Goal: Obtain resource: Obtain resource

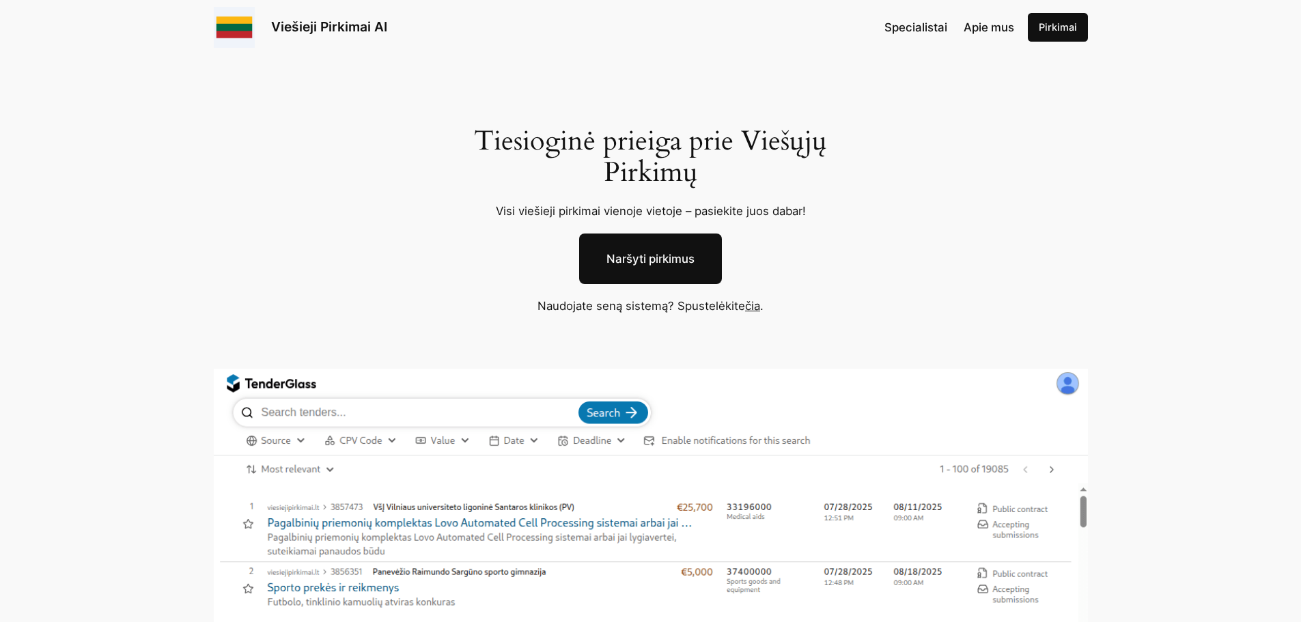
click at [633, 256] on link "Naršyti pirkimus" at bounding box center [650, 259] width 143 height 51
click at [749, 305] on link "čia" at bounding box center [752, 306] width 15 height 14
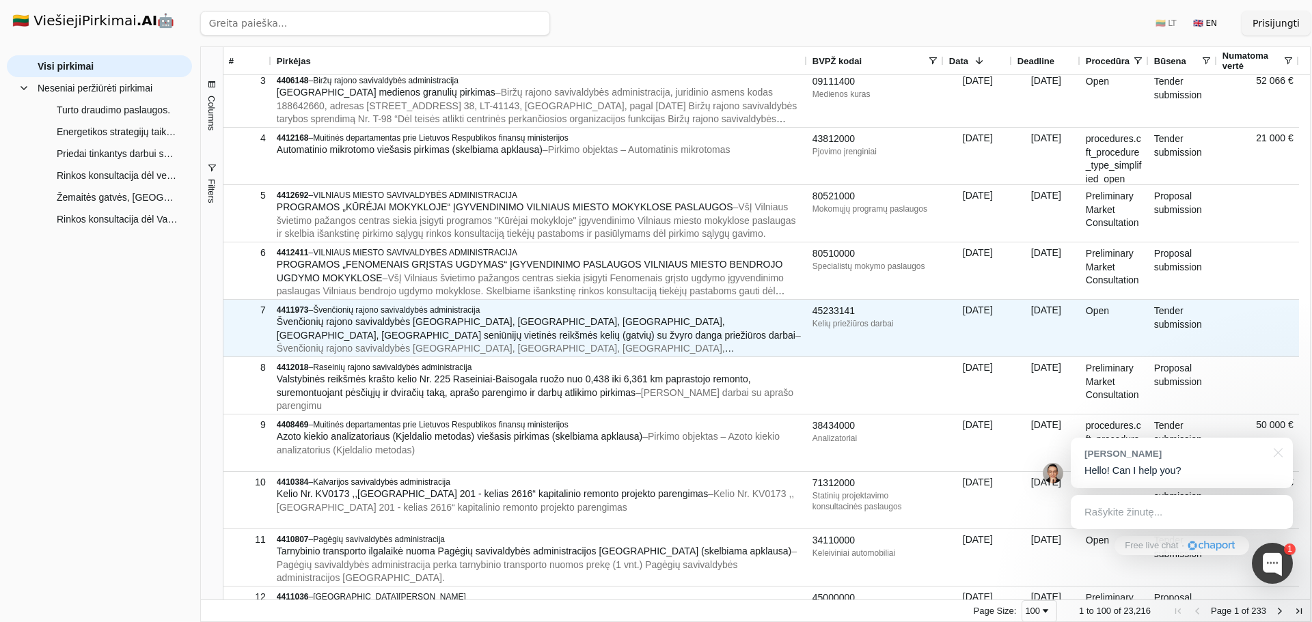
scroll to position [342, 0]
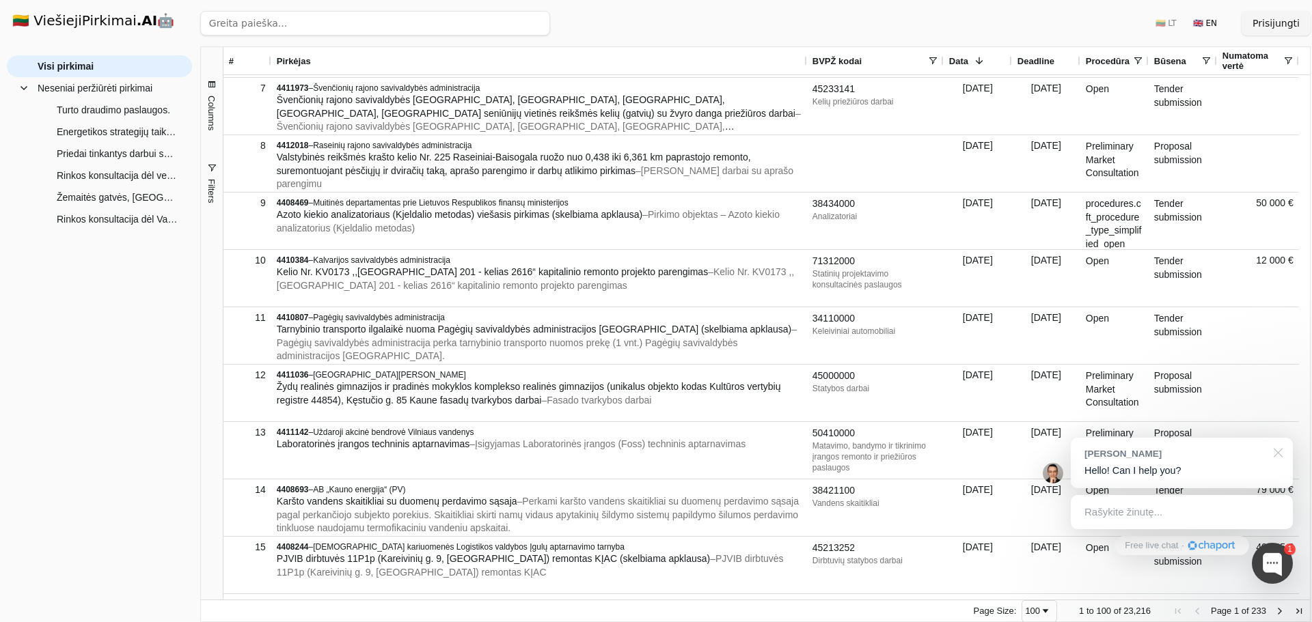
click at [1277, 456] on div at bounding box center [1275, 452] width 34 height 28
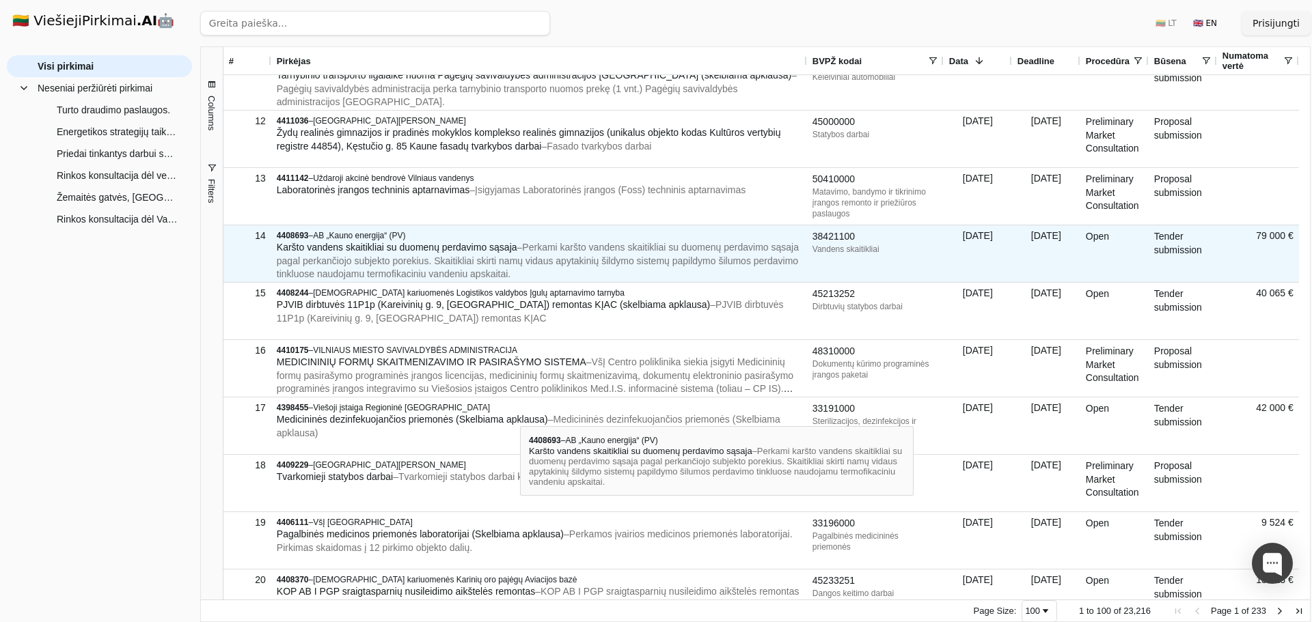
scroll to position [0, 0]
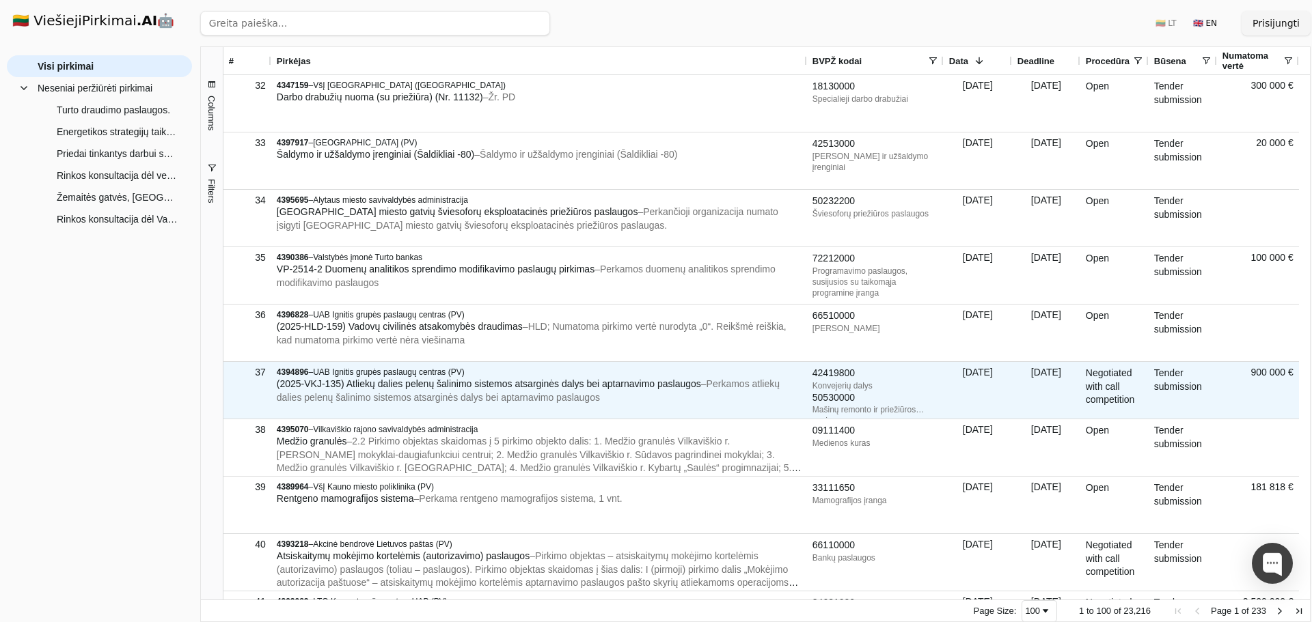
click at [396, 370] on span "UAB Ignitis grupės paslaugų centras (PV)" at bounding box center [388, 373] width 151 height 10
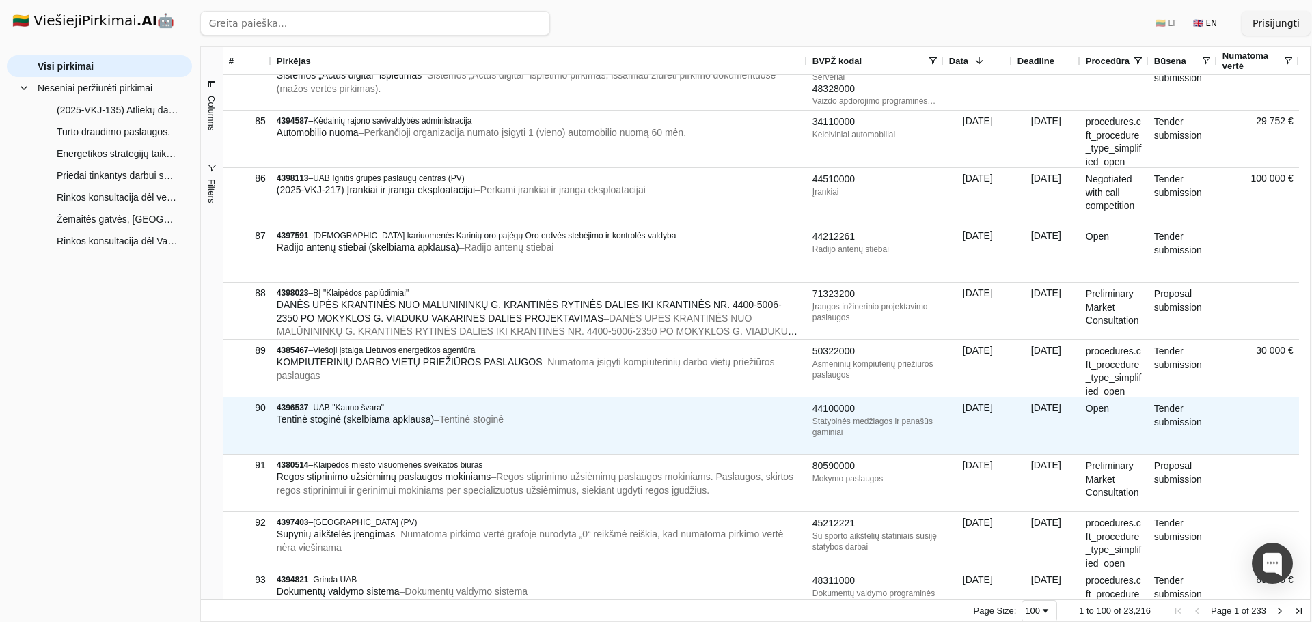
click at [388, 423] on span "Tentinė stoginė (skelbiama apklausa)" at bounding box center [355, 419] width 157 height 11
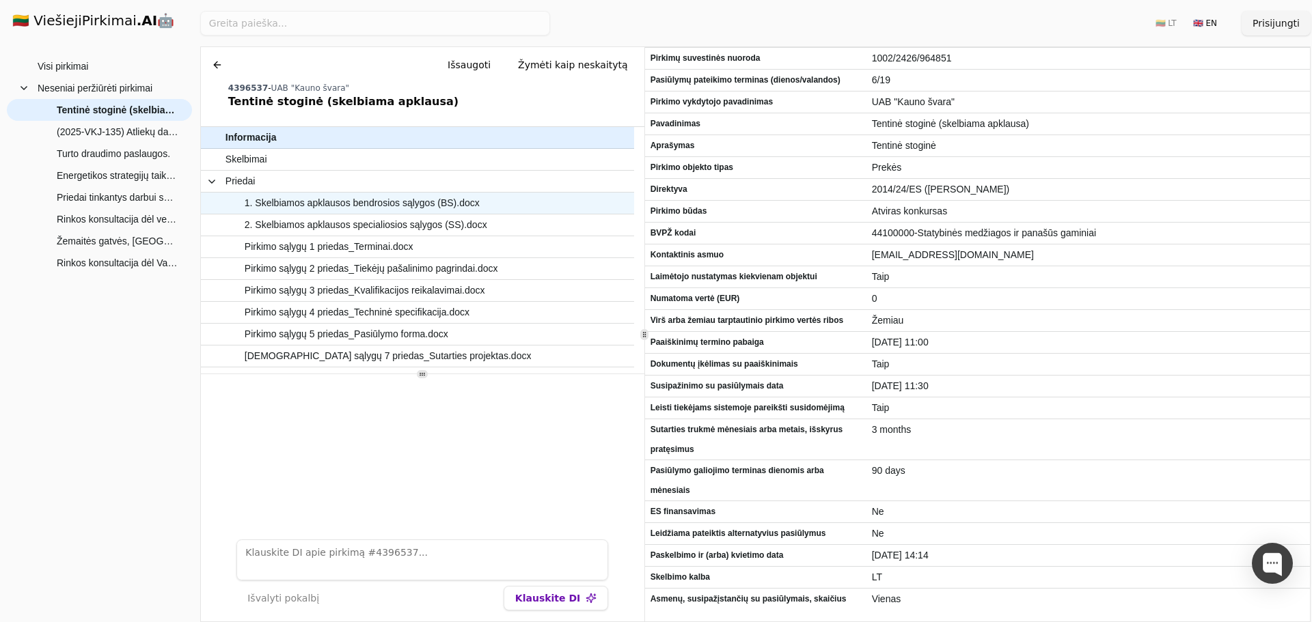
click at [363, 201] on span "1. Skelbiamos apklausos bendrosios sąlygos (BS).docx" at bounding box center [362, 203] width 235 height 20
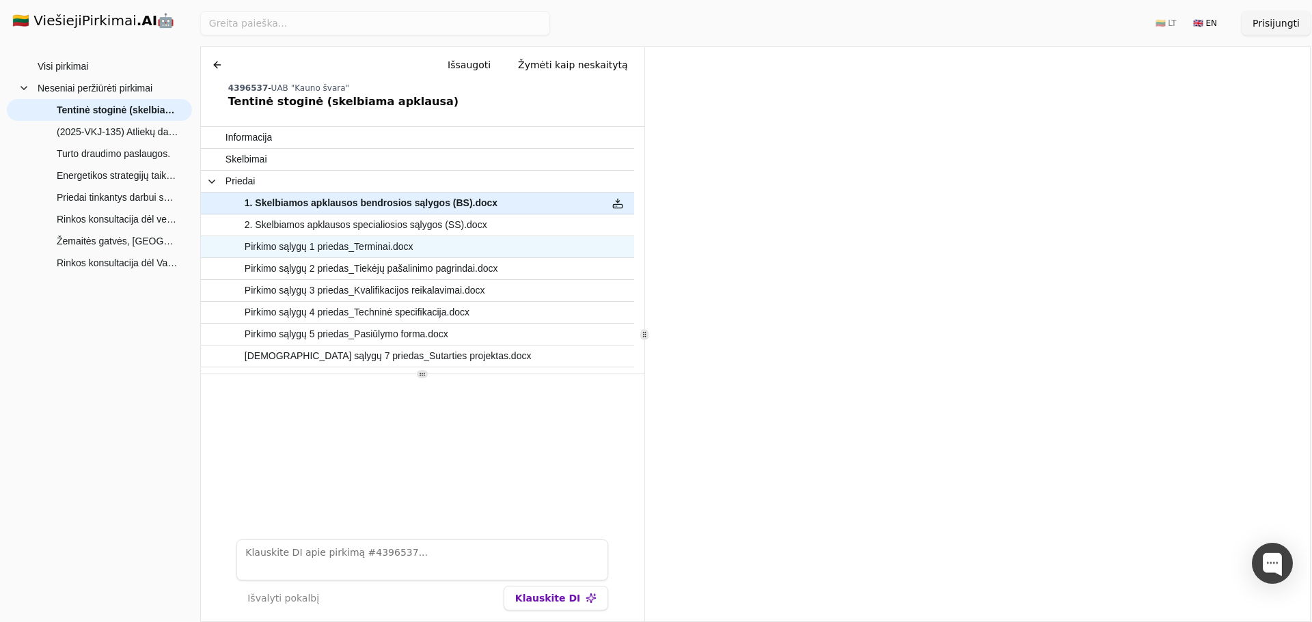
click at [370, 245] on span "Pirkimo sąlygų 1 priedas_Terminai.docx" at bounding box center [329, 247] width 169 height 20
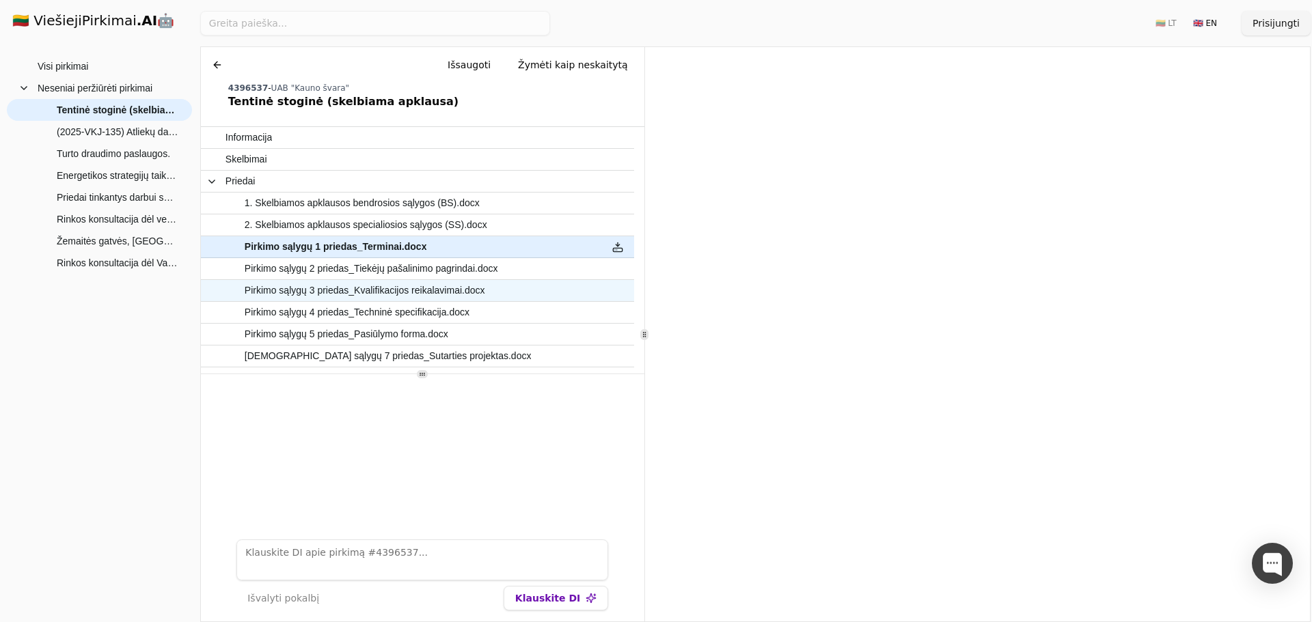
click at [348, 285] on span "Pirkimo sąlygų 3 priedas_Kvalifikacijos reikalavimai.docx" at bounding box center [365, 291] width 240 height 20
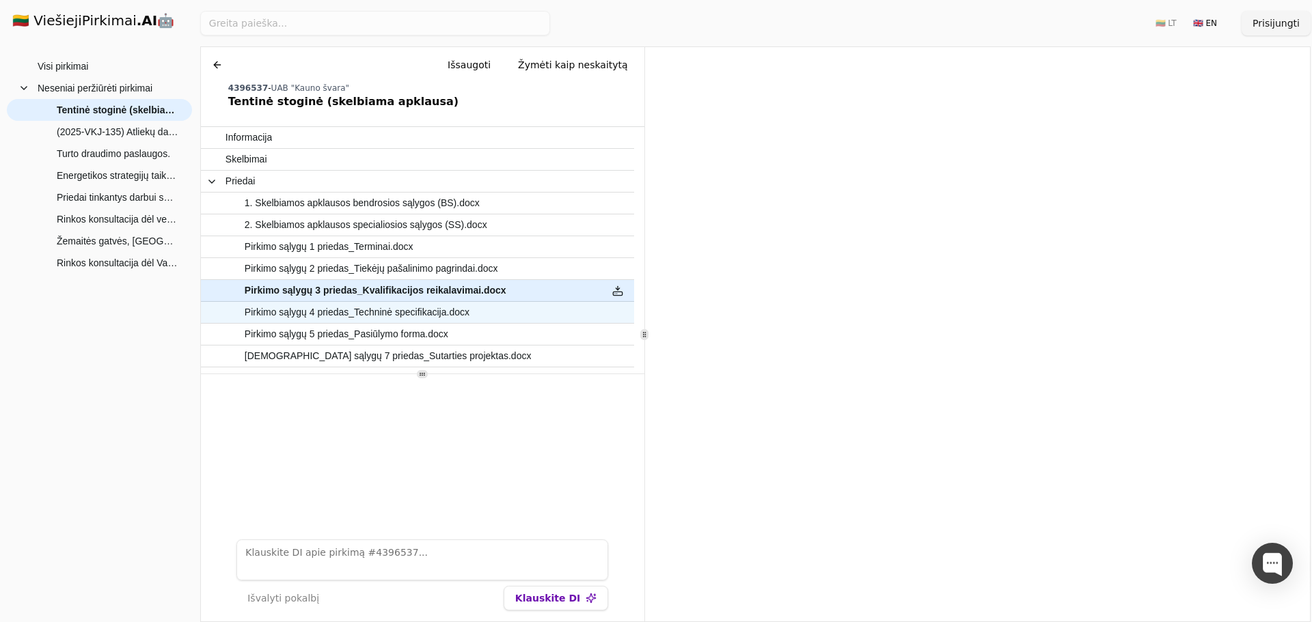
click at [368, 314] on span "Pirkimo sąlygų 4 priedas_Techninė specifikacija.docx" at bounding box center [357, 313] width 225 height 20
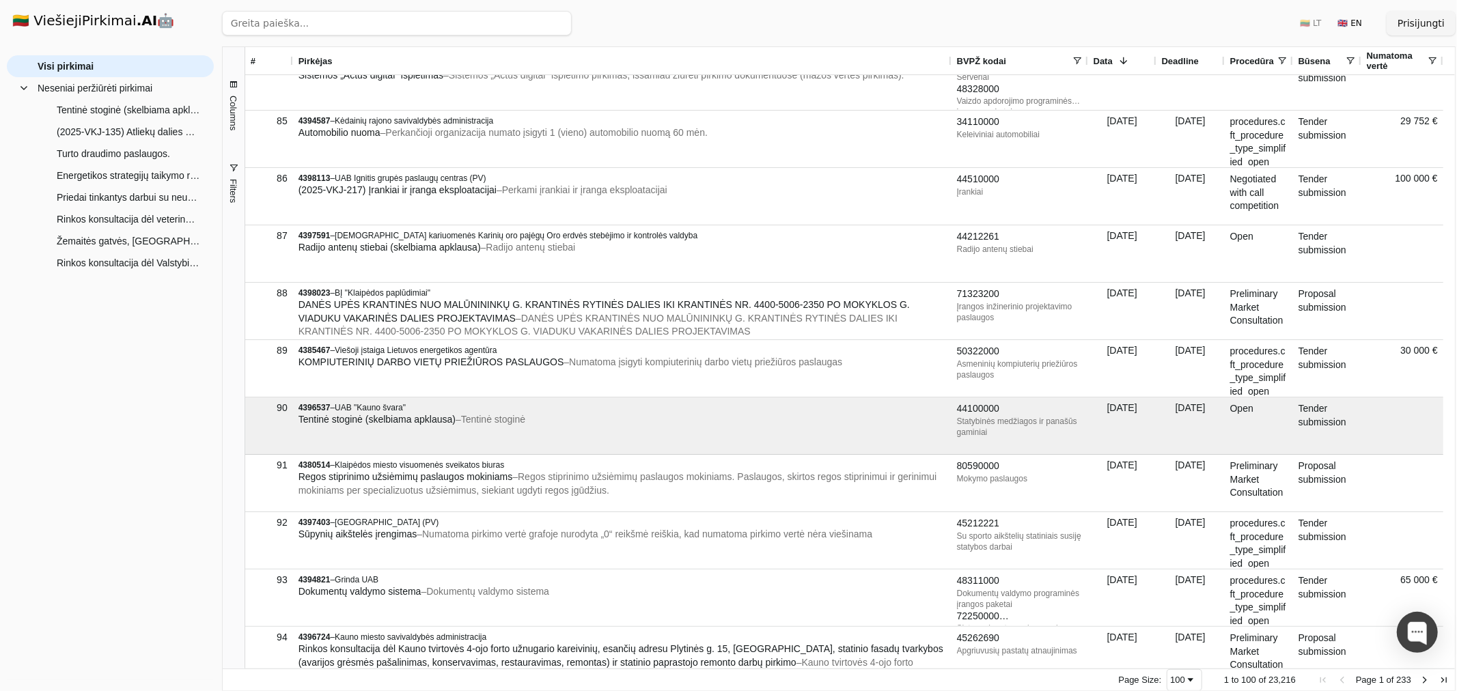
scroll to position [5145, 0]
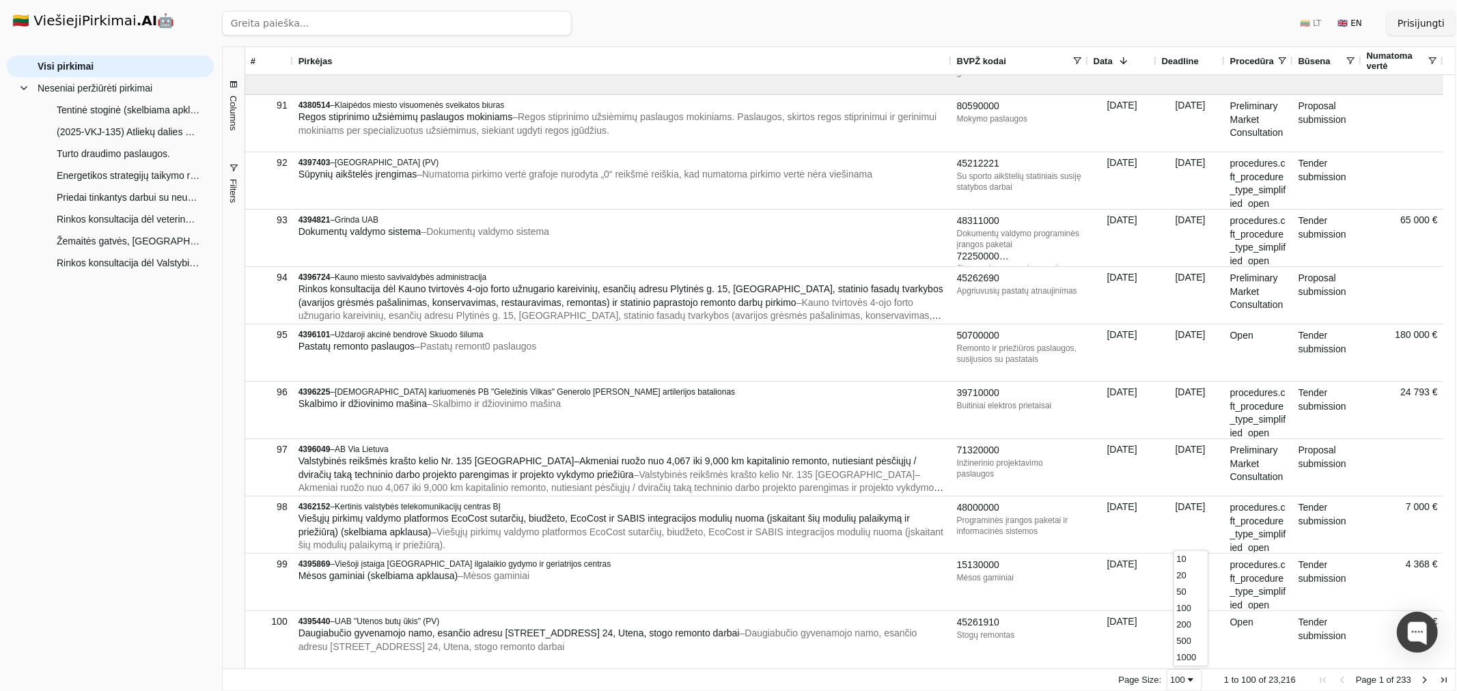
click at [1202, 622] on div "100" at bounding box center [1185, 680] width 36 height 22
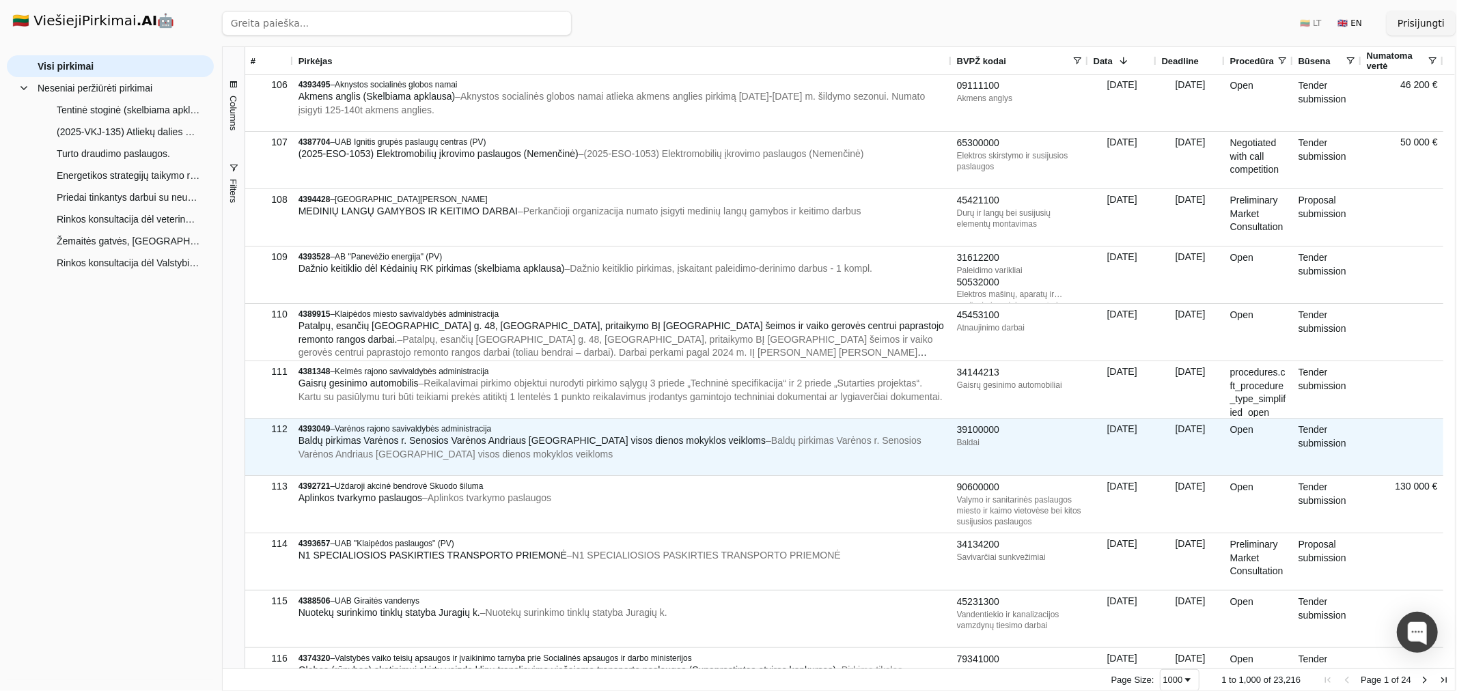
scroll to position [6056, 0]
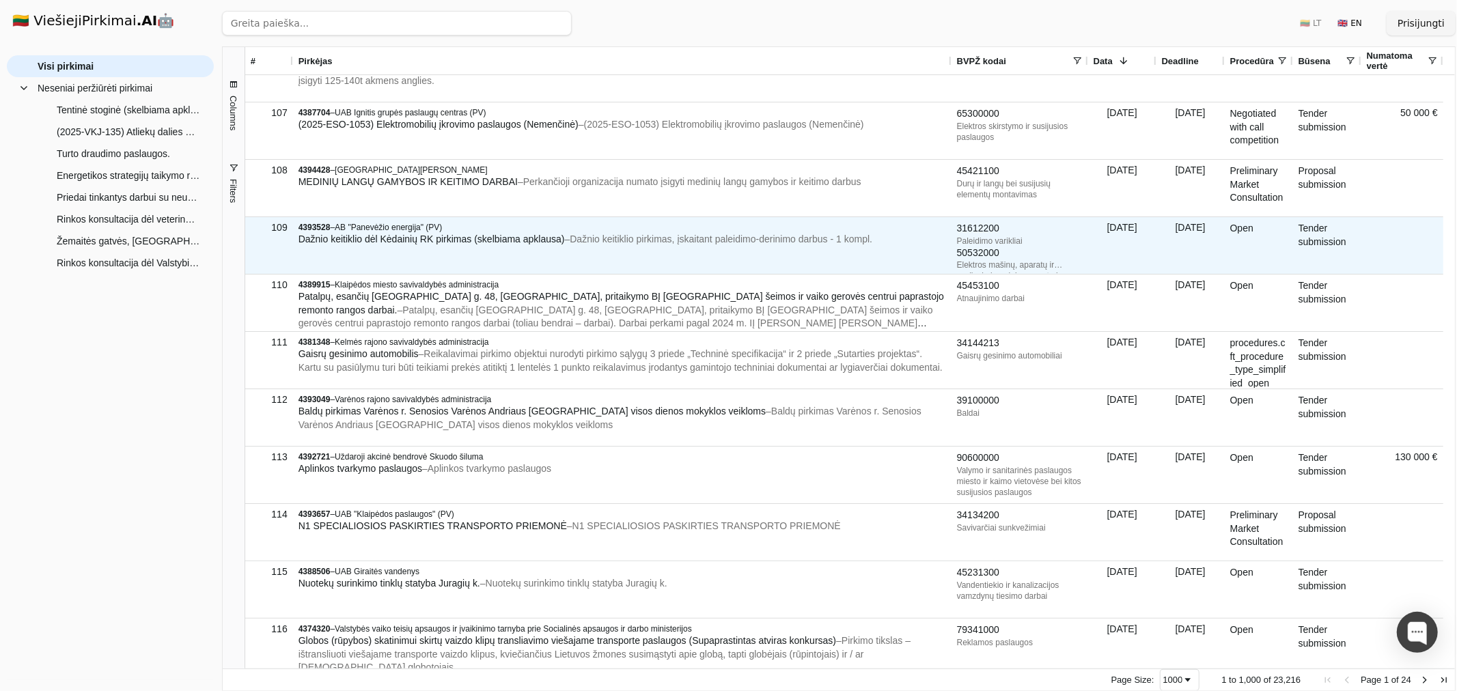
click at [495, 243] on span "Dažnio keitiklio dėl Kėdainių RK pirkimas (skelbiama apklausa)" at bounding box center [432, 239] width 266 height 11
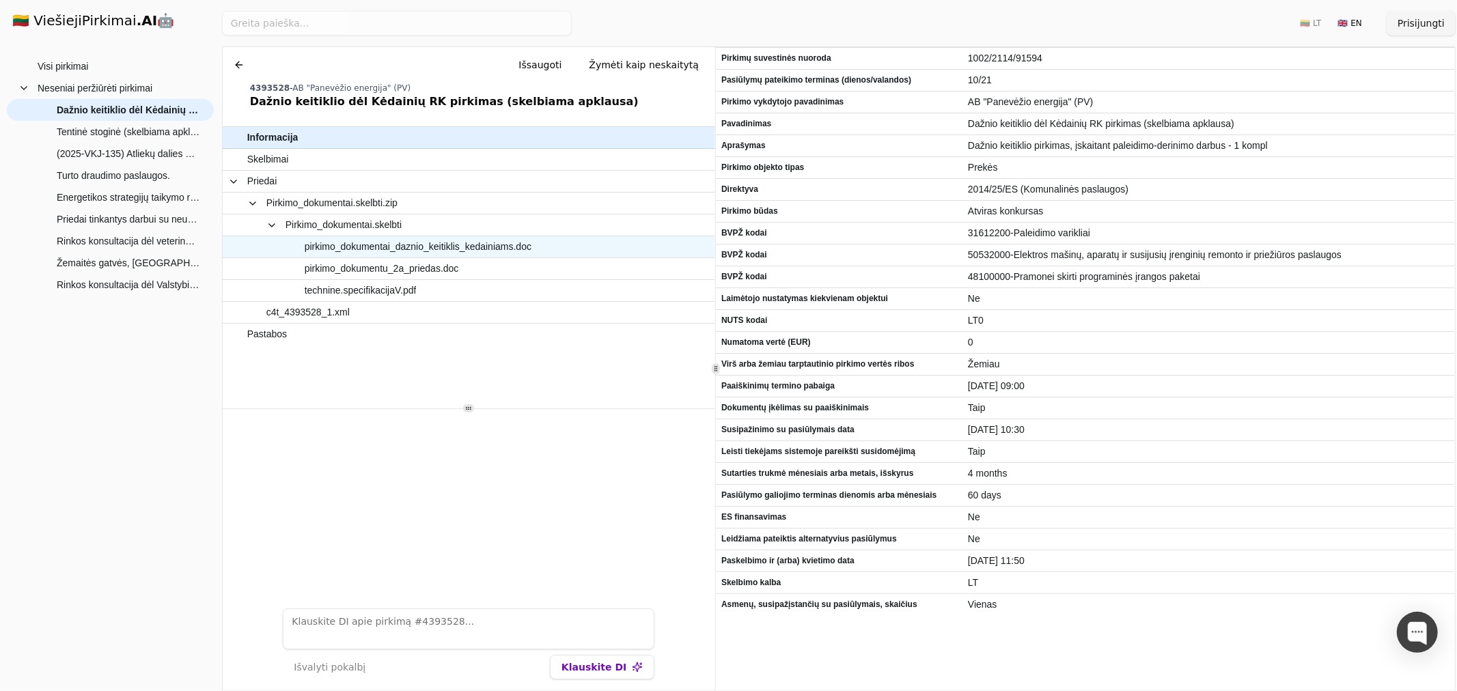
click at [418, 253] on span "pirkimo_dokumentai_daznio_keitiklis_kedainiams.doc" at bounding box center [418, 247] width 227 height 20
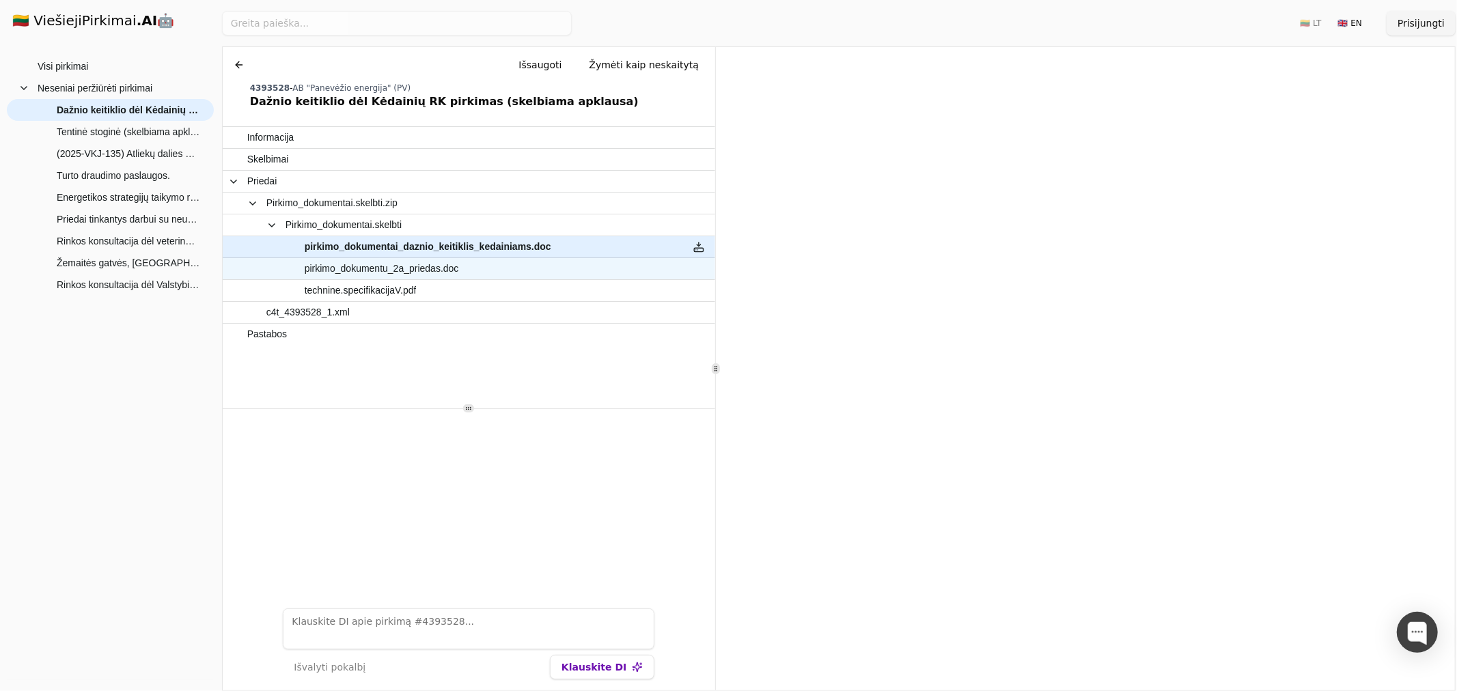
click at [415, 264] on span "pirkimo_dokumentu_2a_priedas.doc" at bounding box center [382, 269] width 154 height 20
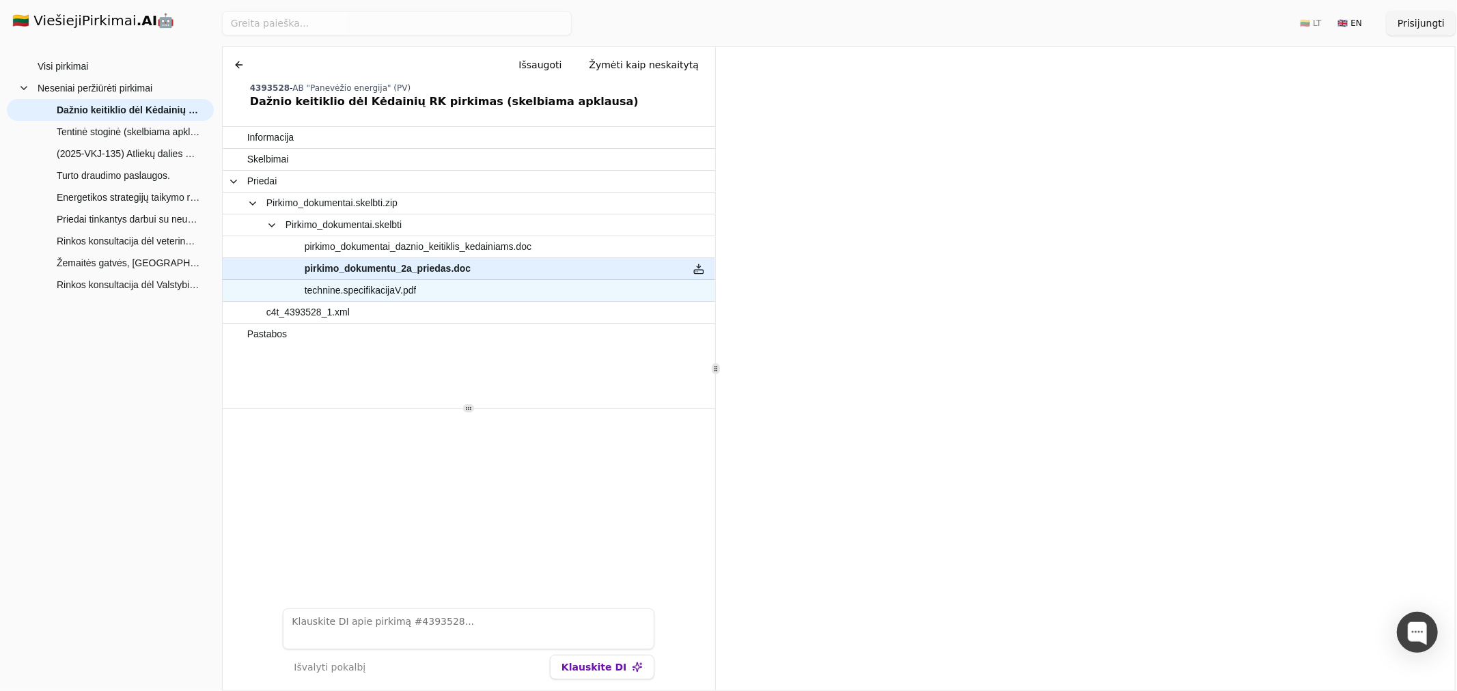
click at [428, 285] on span "technine.specifikacijaV.pdf" at bounding box center [462, 291] width 430 height 20
click at [398, 272] on span "pirkimo_dokumentu_2a_priedas.doc" at bounding box center [382, 269] width 154 height 20
click at [408, 247] on span "pirkimo_dokumentai_daznio_keitiklis_kedainiams.doc" at bounding box center [418, 247] width 227 height 20
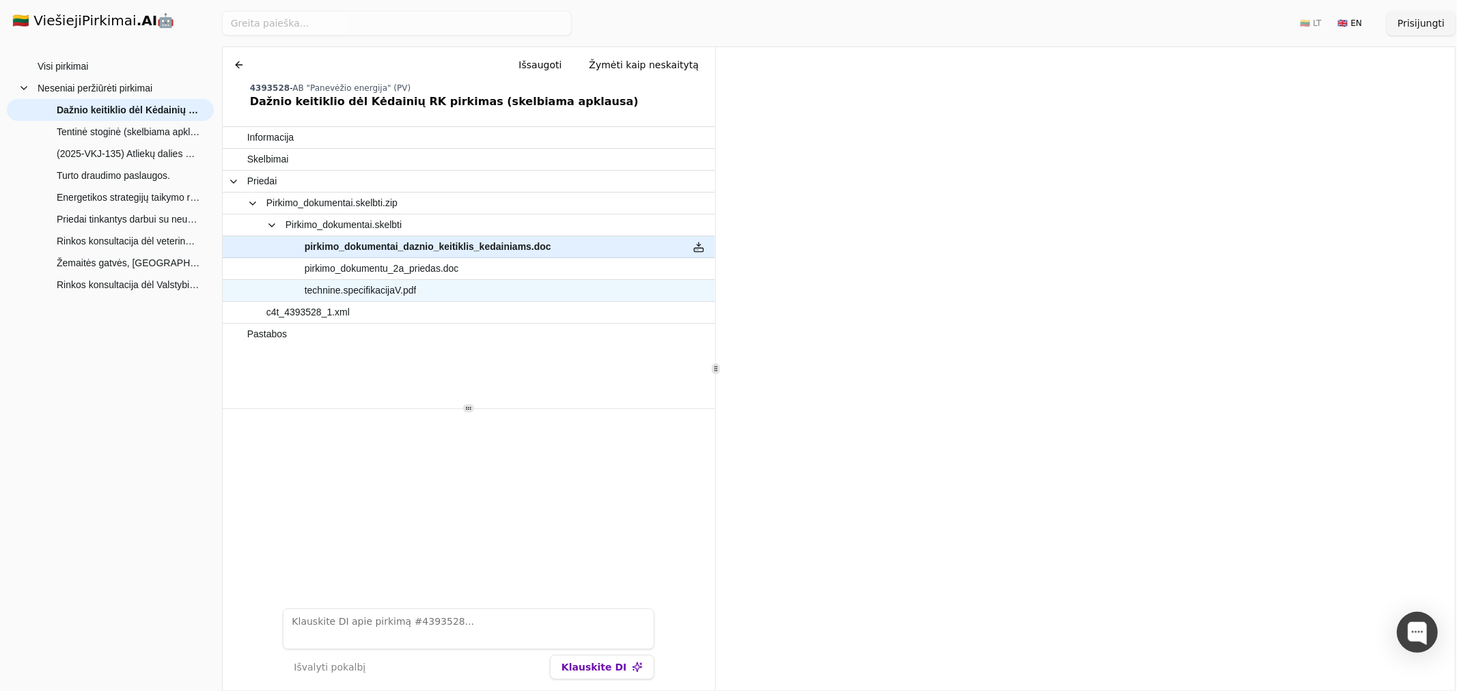
click at [397, 296] on span "technine.specifikacijaV.pdf" at bounding box center [361, 291] width 112 height 20
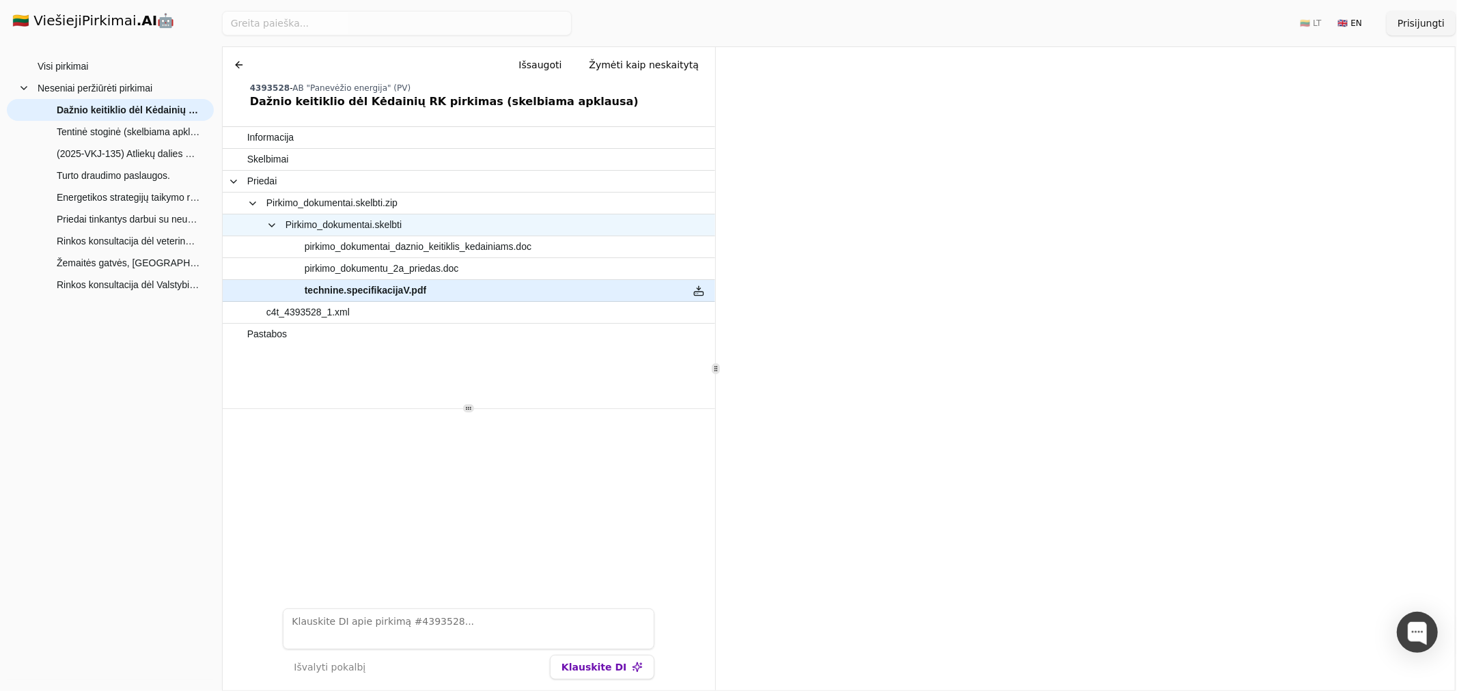
click at [312, 228] on span "Pirkimo_dokumentai.skelbti" at bounding box center [344, 225] width 116 height 20
click at [381, 247] on span "pirkimo_dokumentai_daznio_keitiklis_kedainiams.doc" at bounding box center [418, 247] width 227 height 20
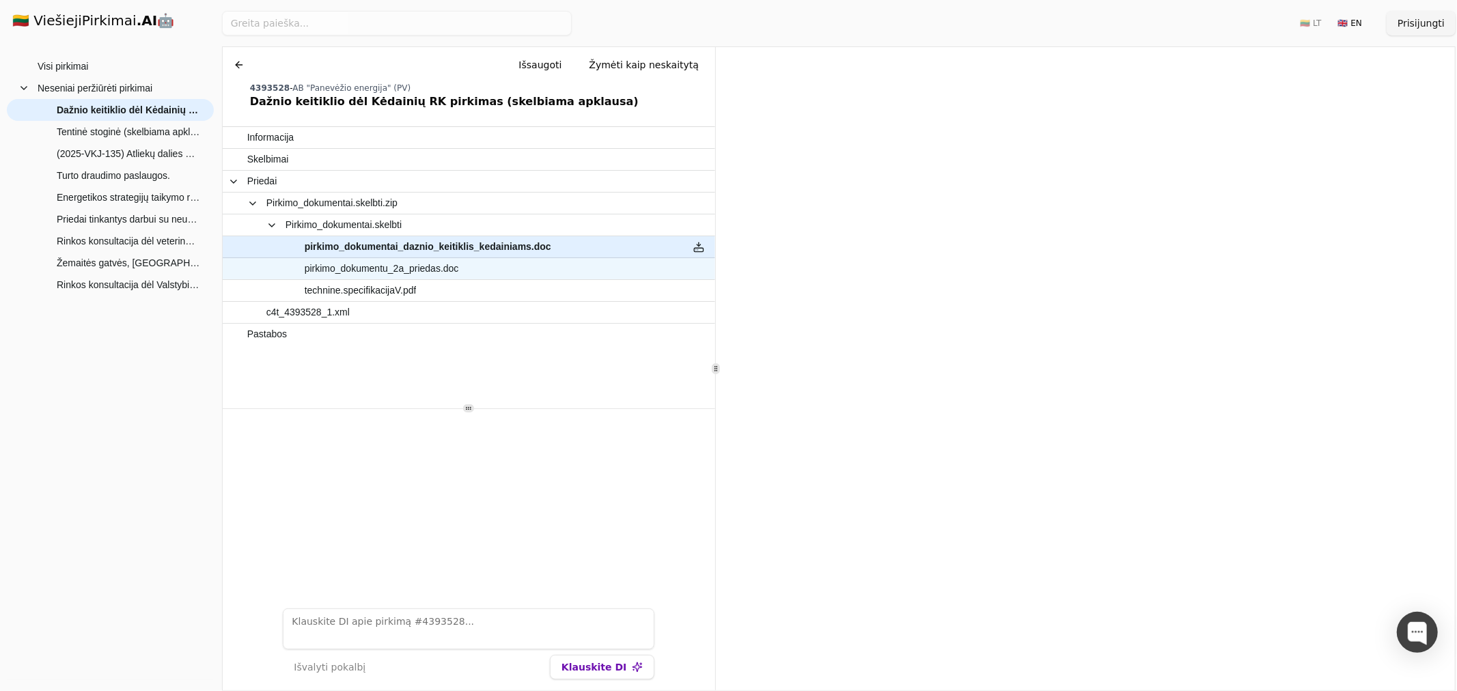
click at [390, 263] on span "pirkimo_dokumentu_2a_priedas.doc" at bounding box center [382, 269] width 154 height 20
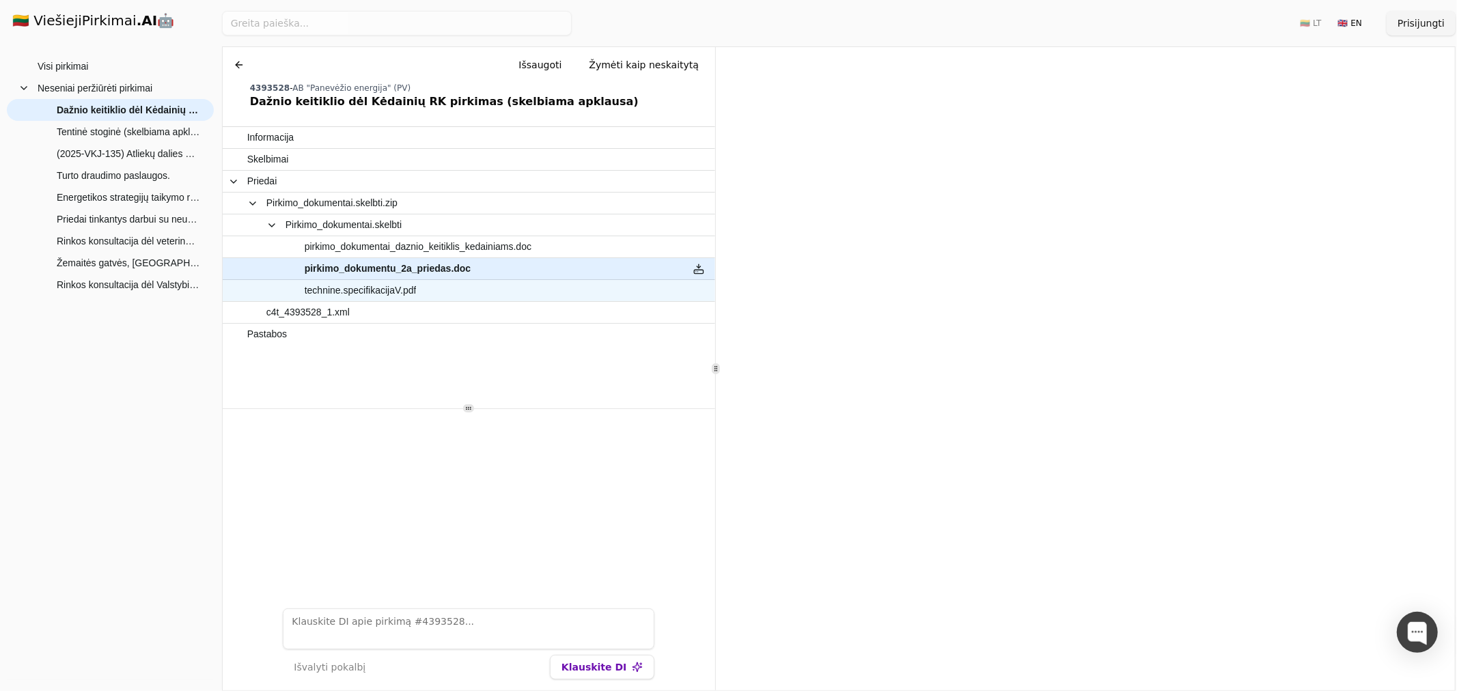
click at [397, 288] on span "technine.specifikacijaV.pdf" at bounding box center [361, 291] width 112 height 20
click at [405, 271] on span "pirkimo_dokumentu_2a_priedas.doc" at bounding box center [382, 269] width 154 height 20
click at [405, 282] on span "technine.specifikacijaV.pdf" at bounding box center [361, 291] width 112 height 20
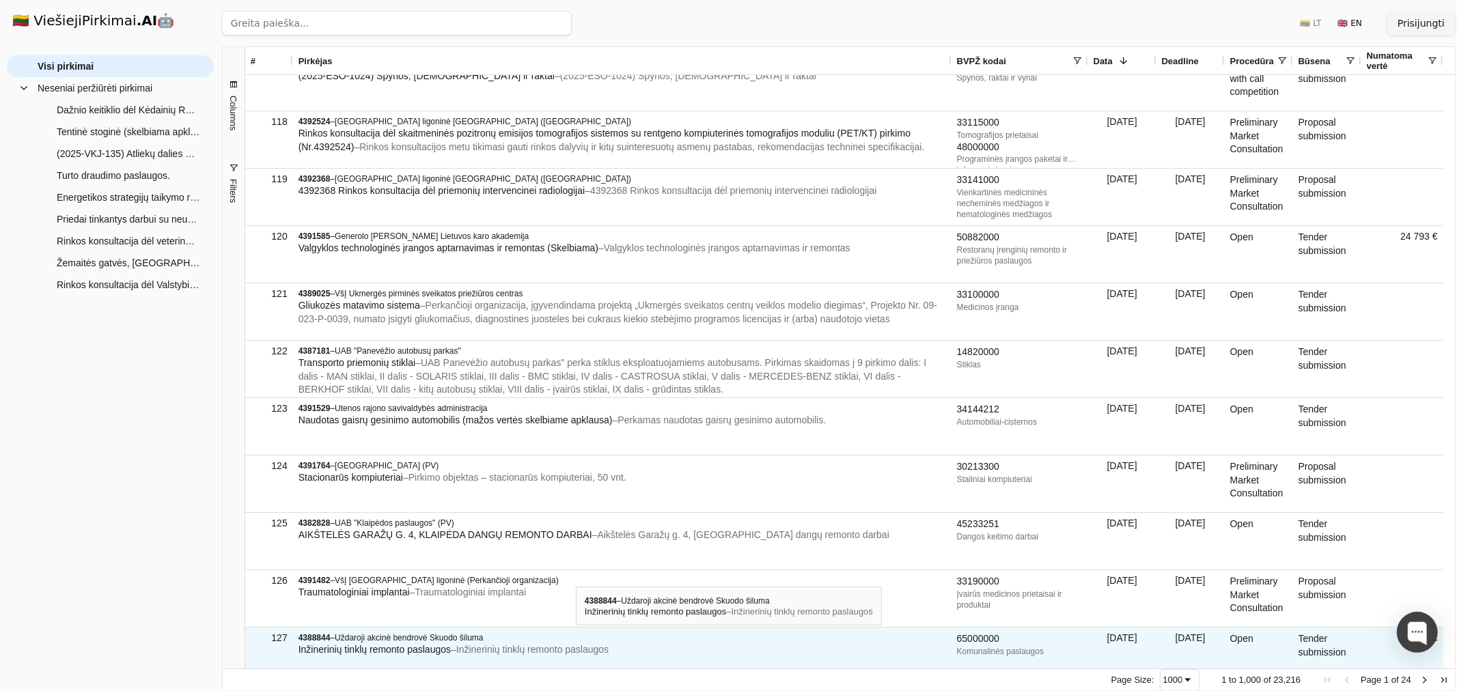
scroll to position [6528, 0]
